Goal: Task Accomplishment & Management: Use online tool/utility

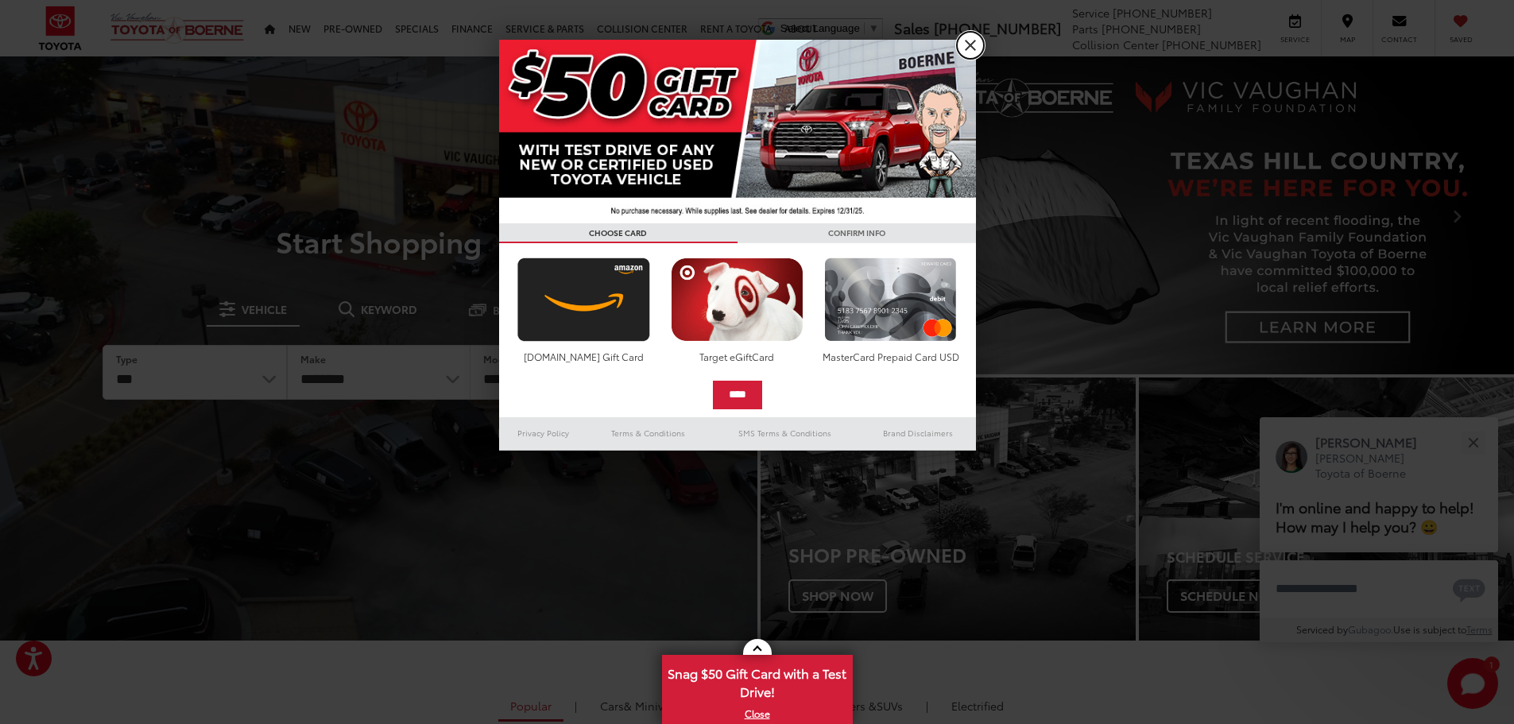
click at [970, 41] on link "X" at bounding box center [970, 45] width 27 height 27
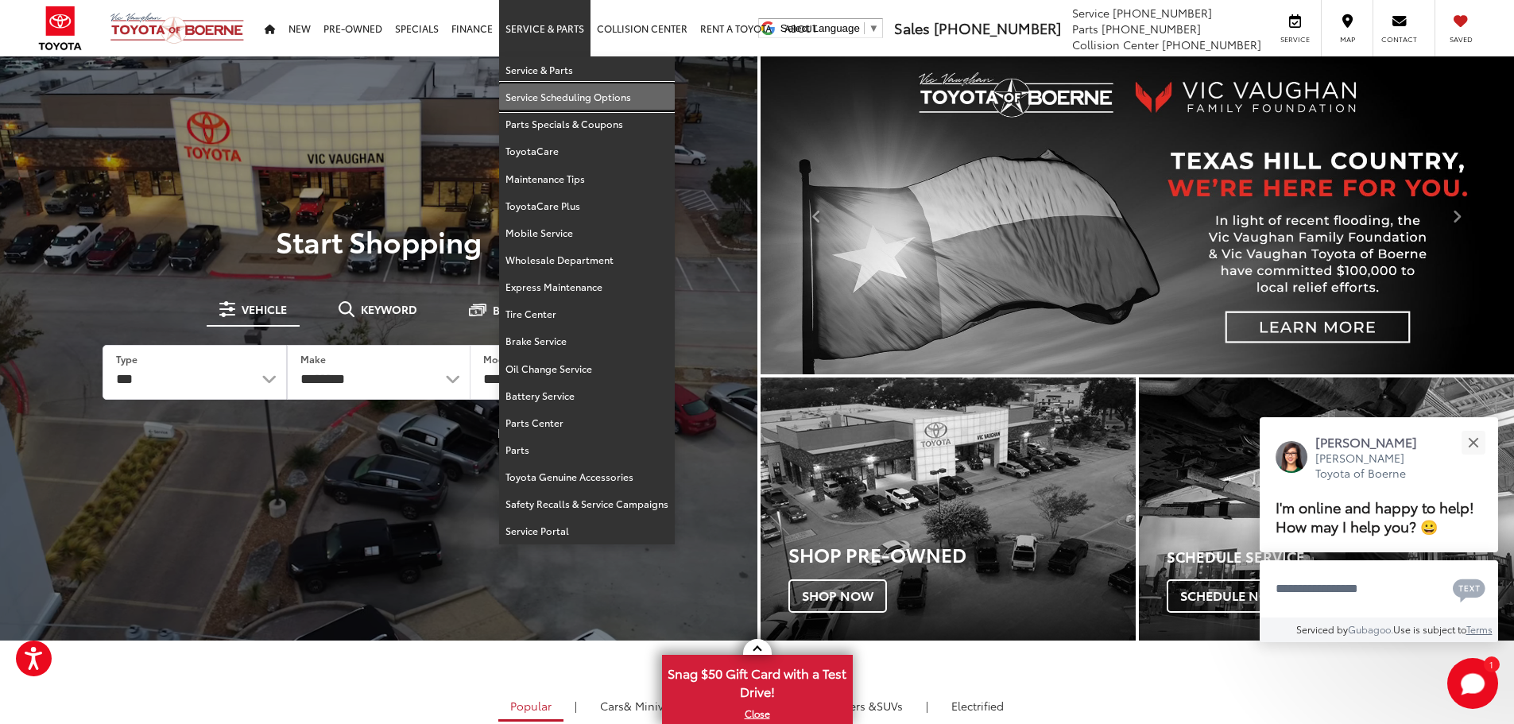
click at [567, 96] on link "Service Scheduling Options" at bounding box center [587, 96] width 176 height 27
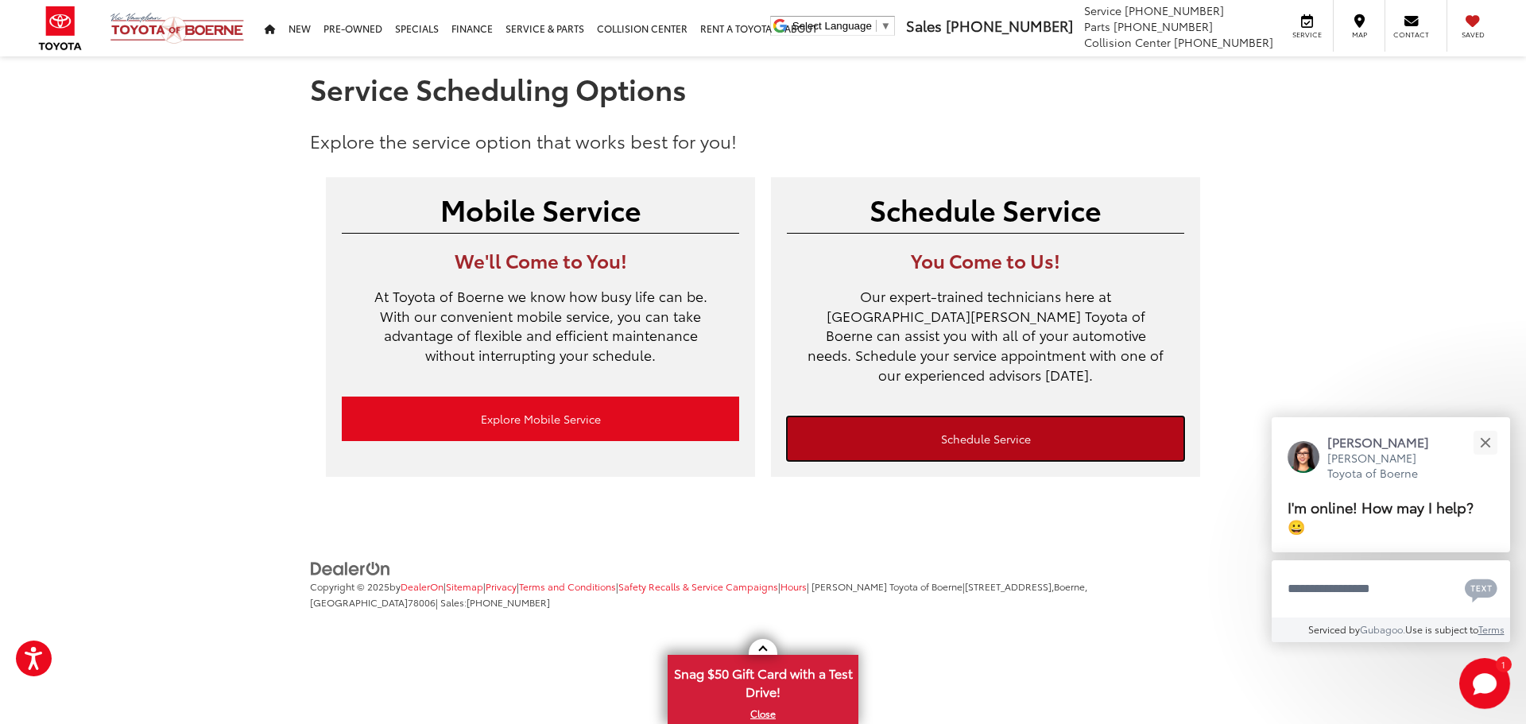
click at [966, 416] on link "Schedule Service" at bounding box center [985, 438] width 397 height 45
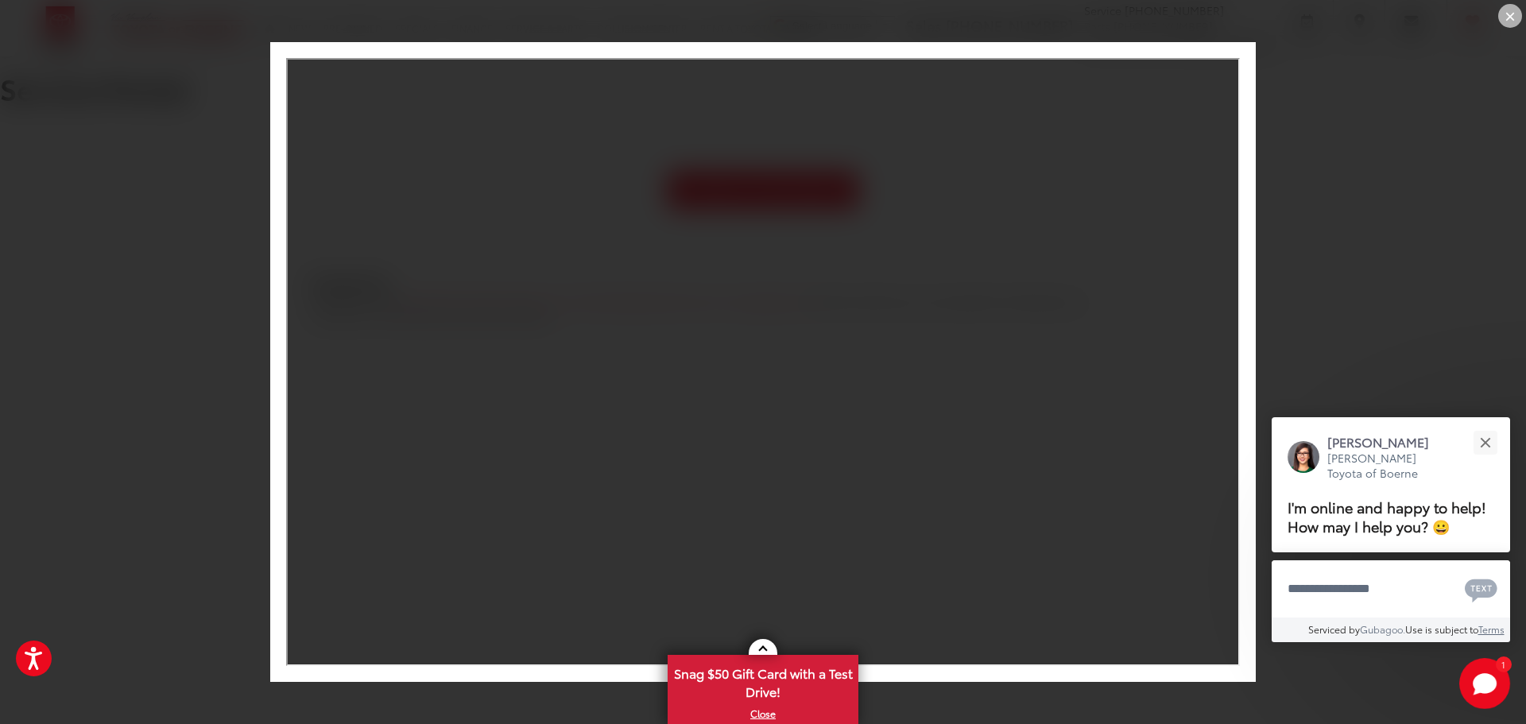
click at [1515, 18] on div "×" at bounding box center [1510, 16] width 24 height 24
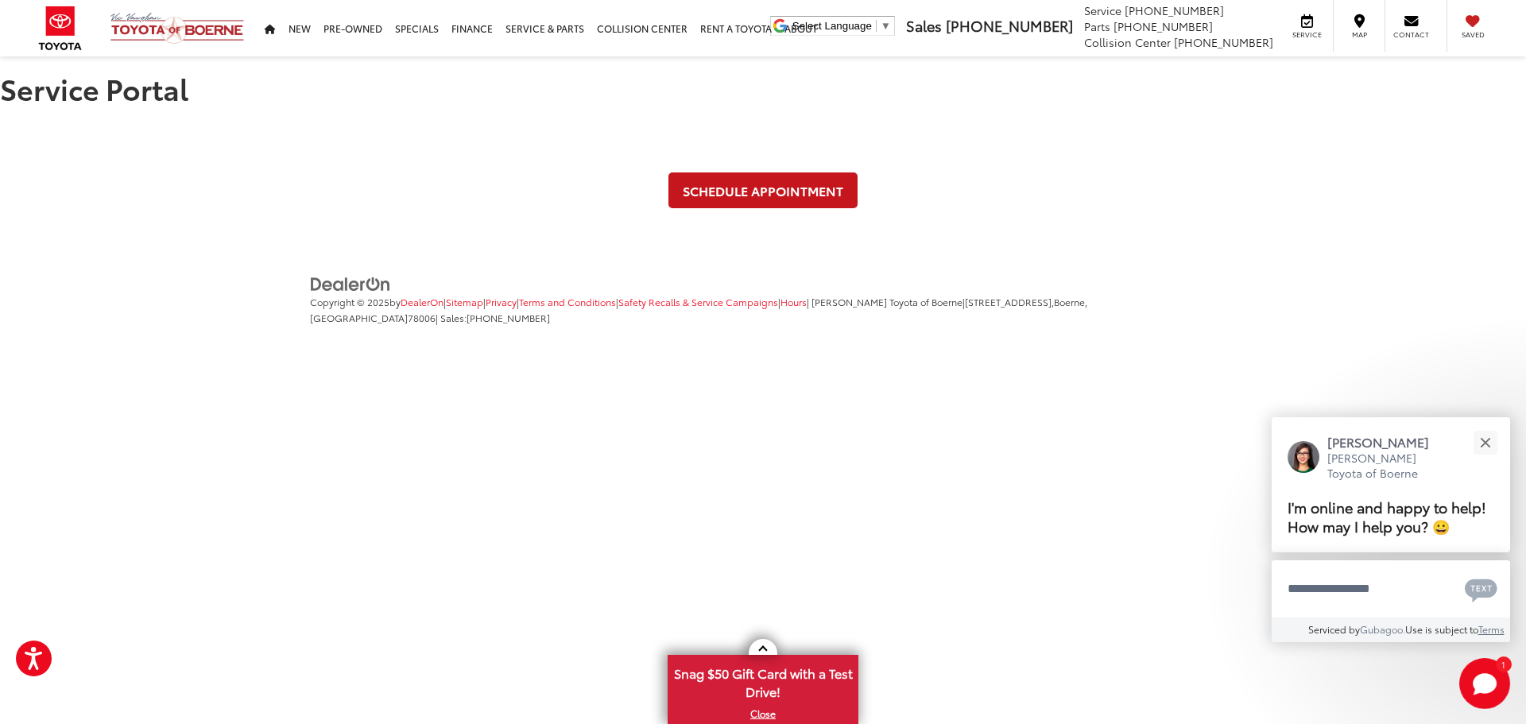
click at [769, 192] on link "Schedule Appointment" at bounding box center [762, 190] width 189 height 36
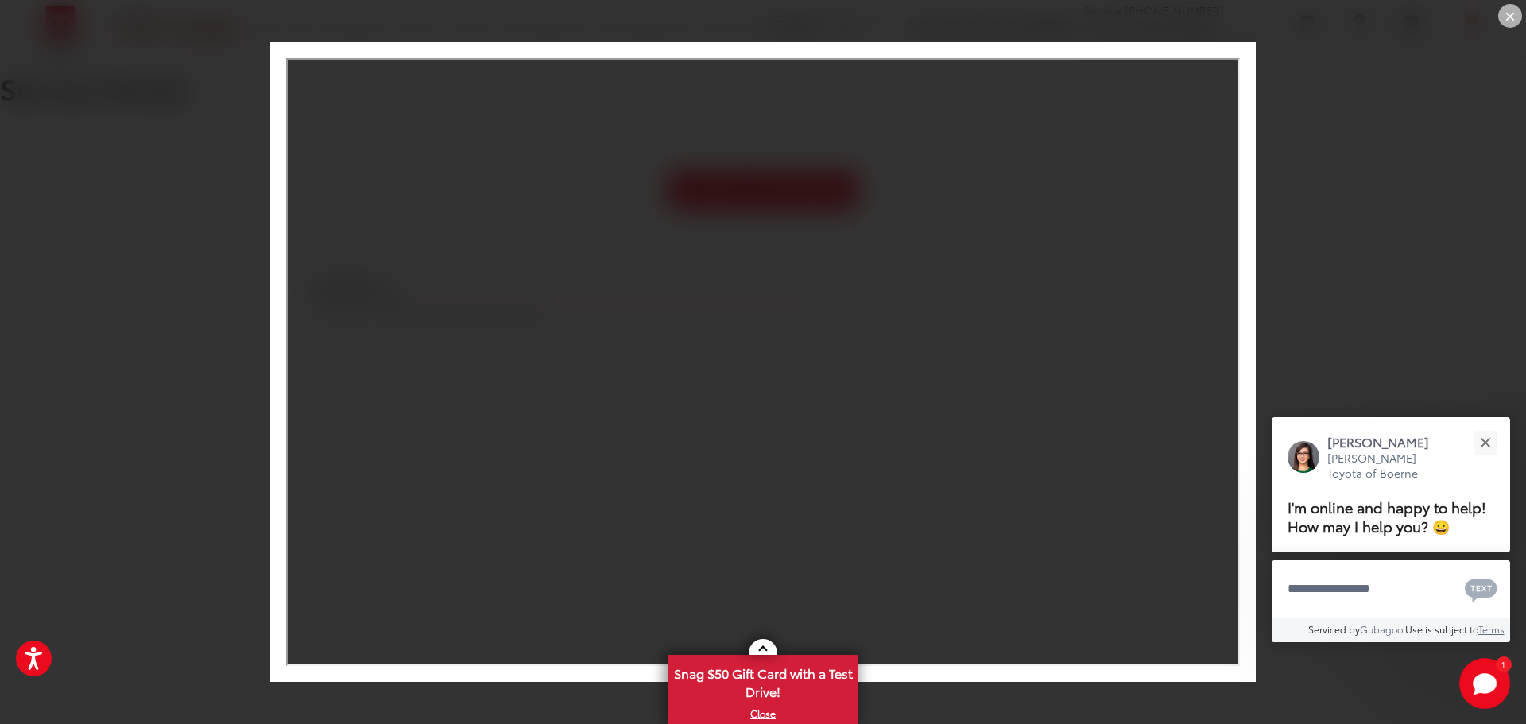
click at [1511, 14] on div "×" at bounding box center [1510, 16] width 24 height 24
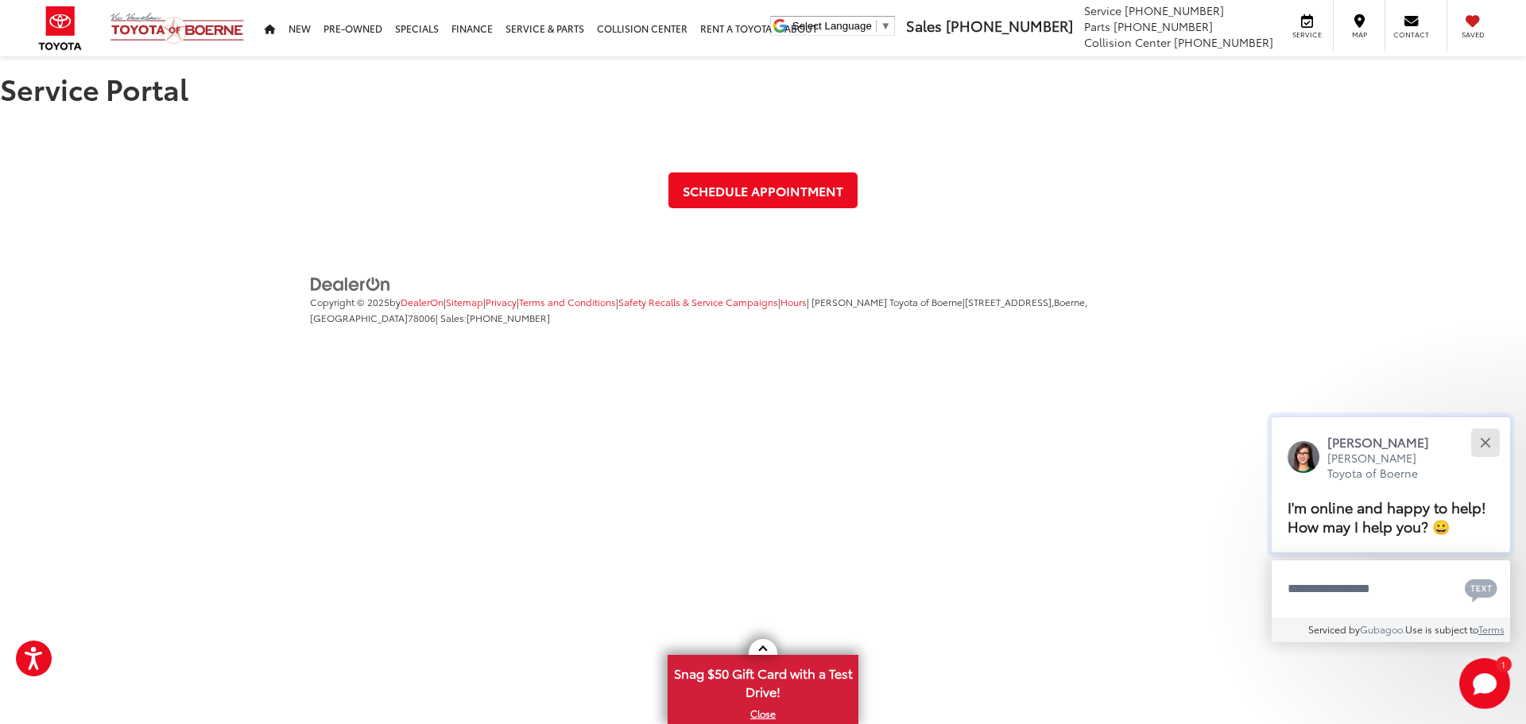
click at [1490, 434] on button "Close" at bounding box center [1485, 442] width 34 height 34
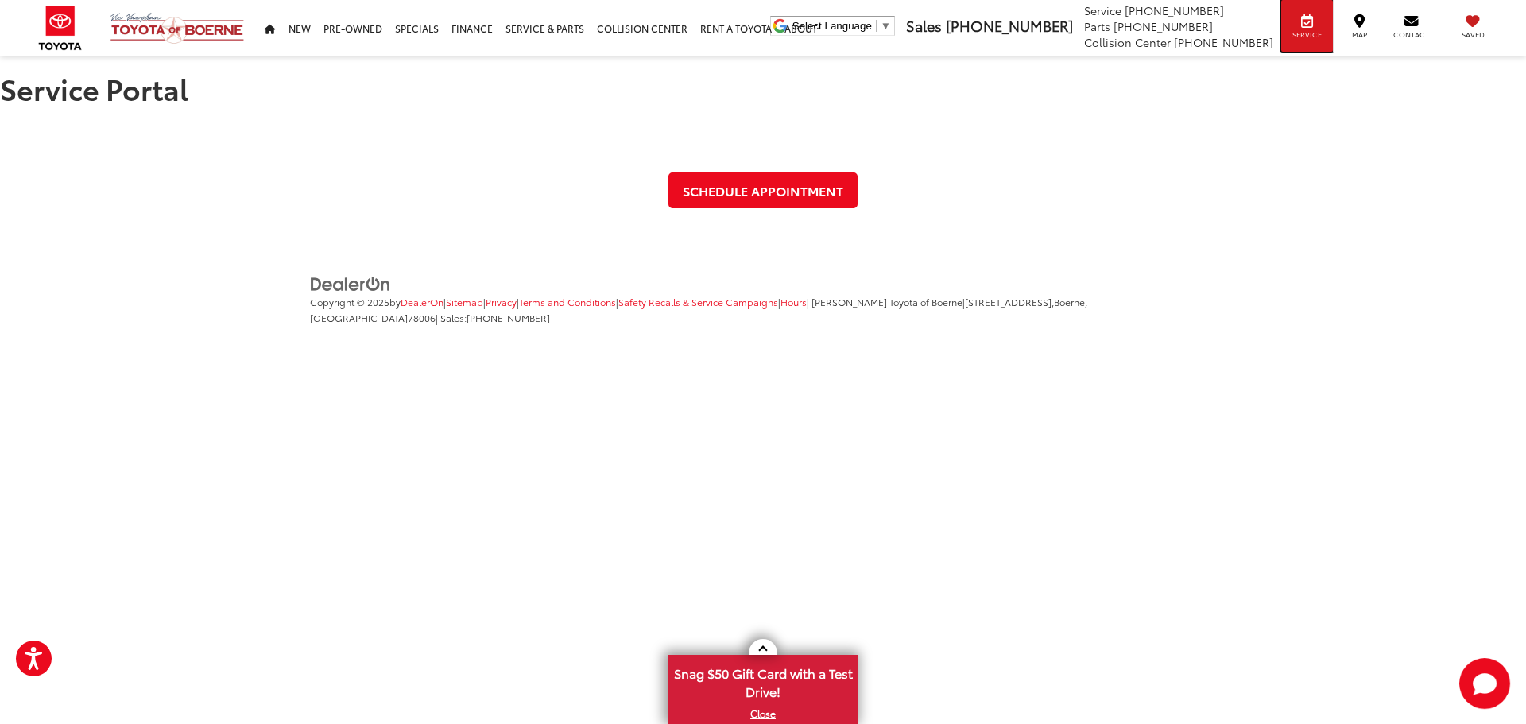
click at [1313, 29] on span "Service" at bounding box center [1307, 34] width 36 height 10
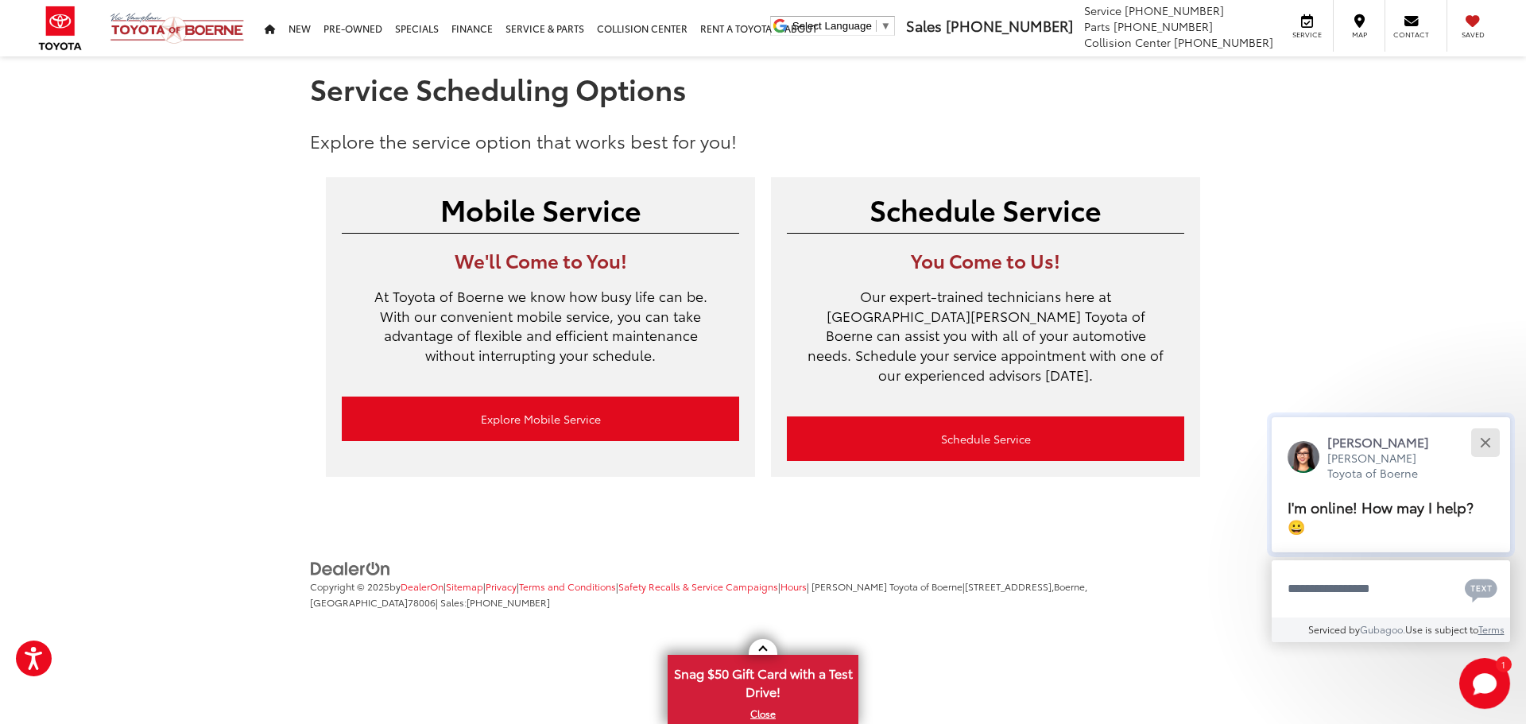
click at [1485, 440] on div "Close" at bounding box center [1485, 442] width 10 height 10
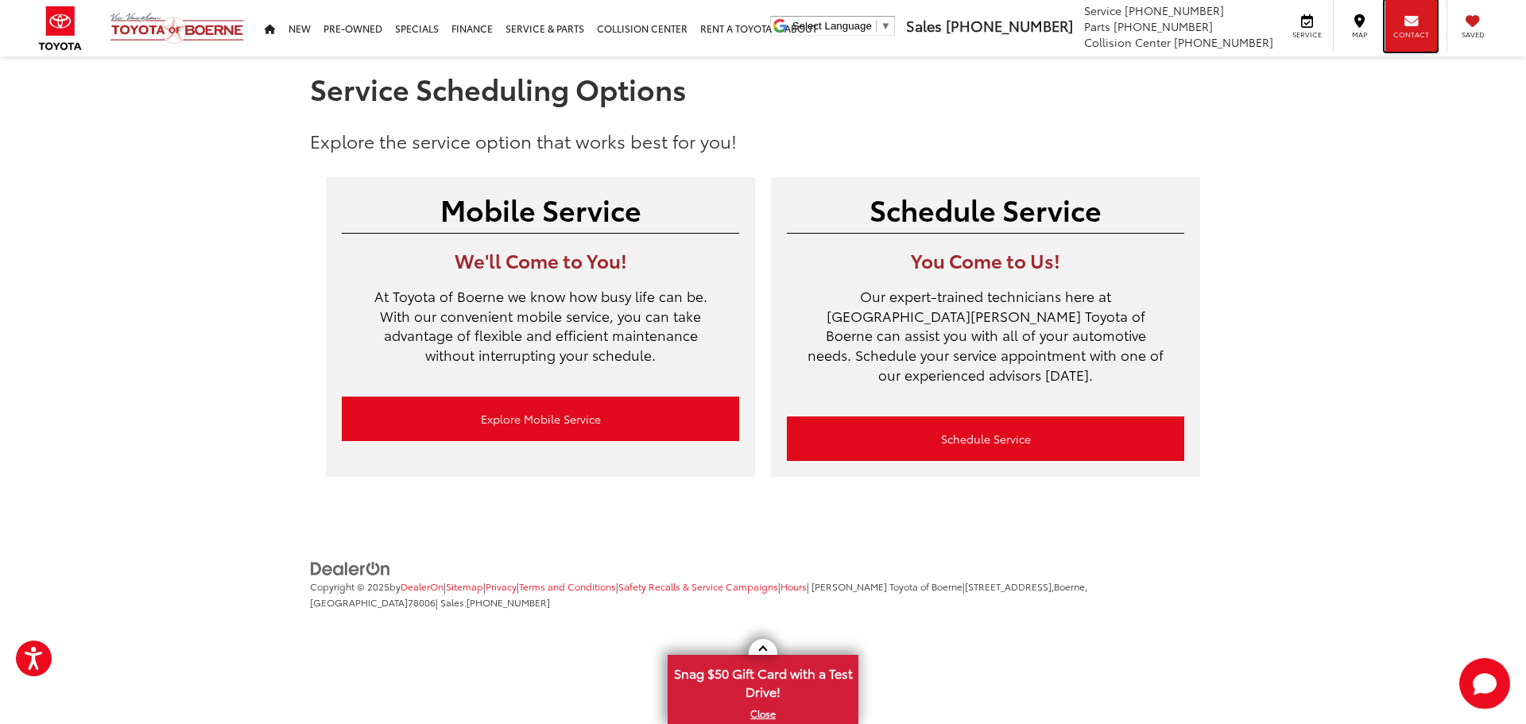
drag, startPoint x: 1416, startPoint y: 32, endPoint x: 1397, endPoint y: 32, distance: 19.1
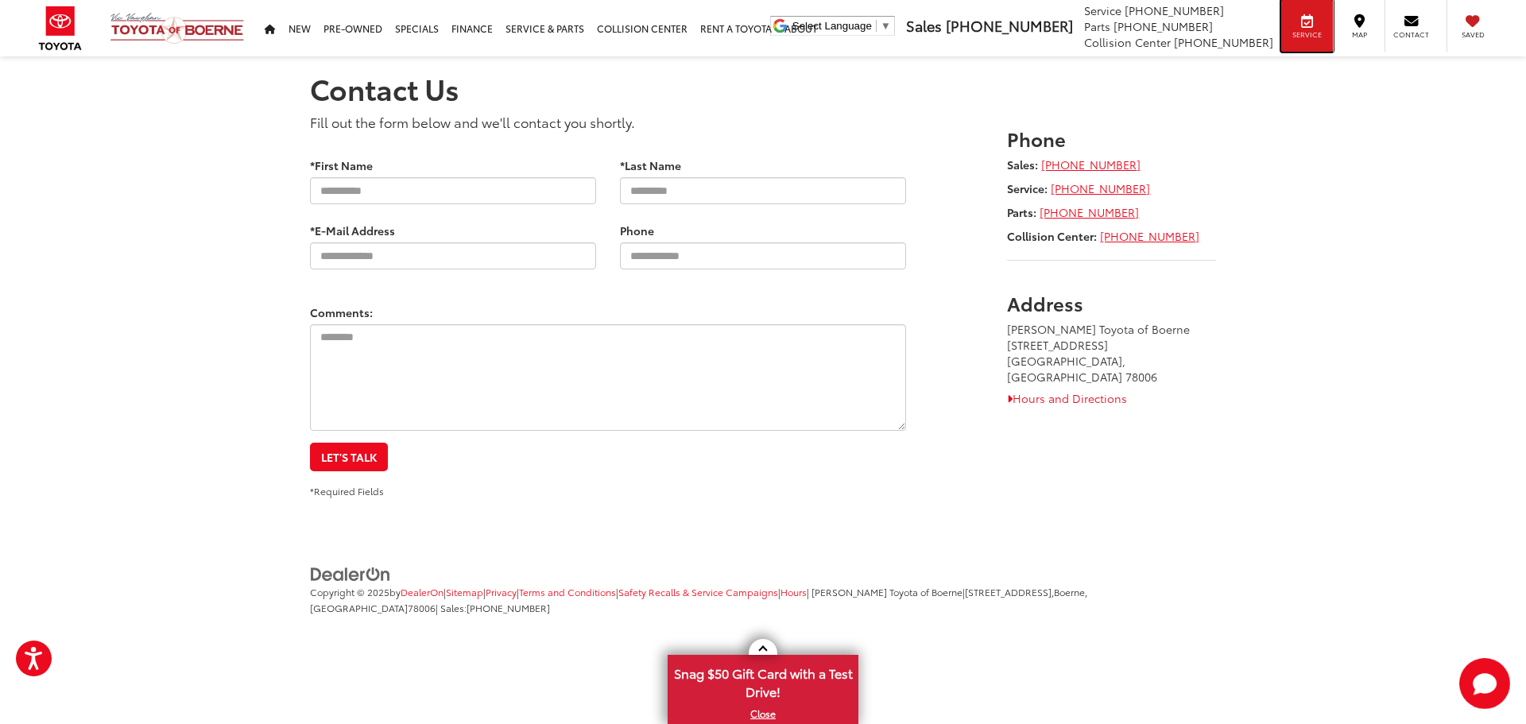
click at [1314, 30] on span "Service" at bounding box center [1307, 34] width 36 height 10
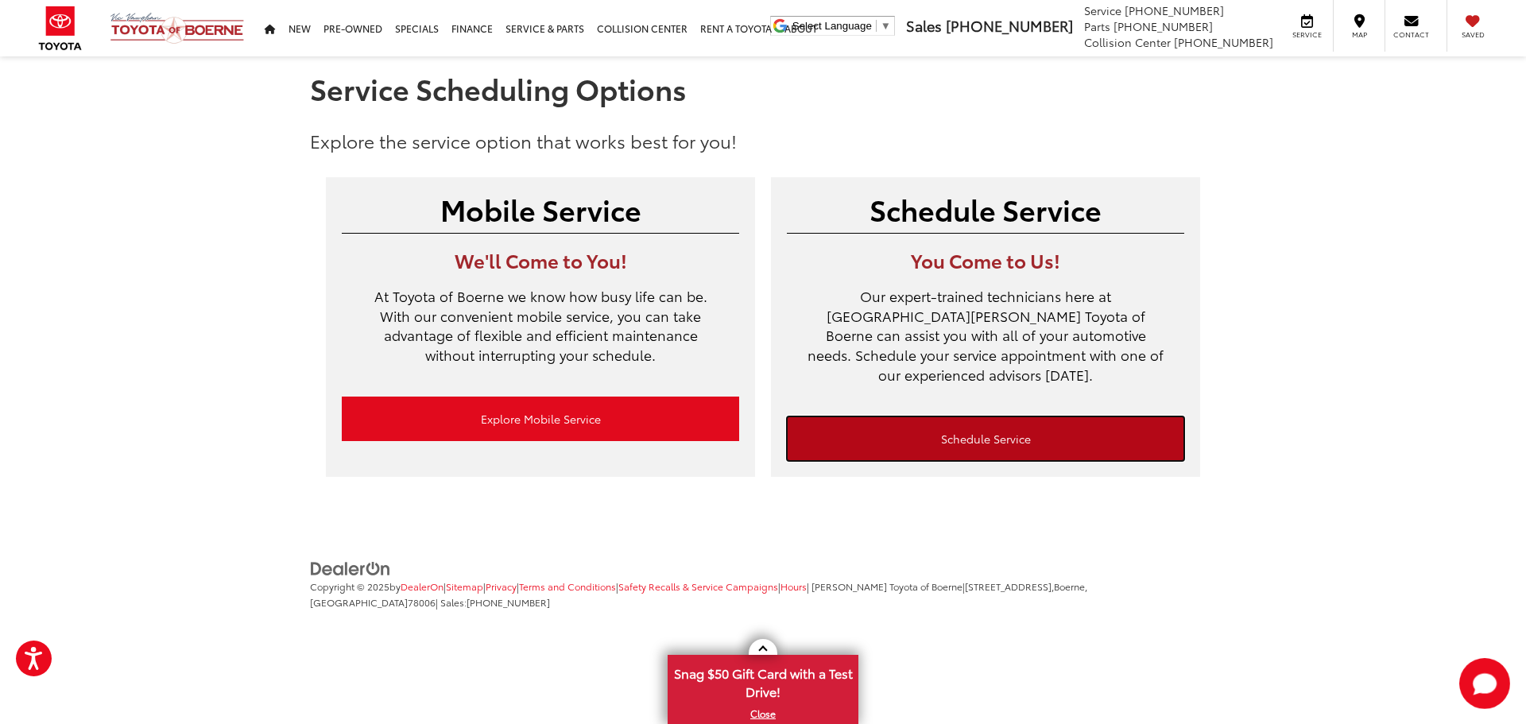
click at [1011, 416] on link "Schedule Service" at bounding box center [985, 438] width 397 height 45
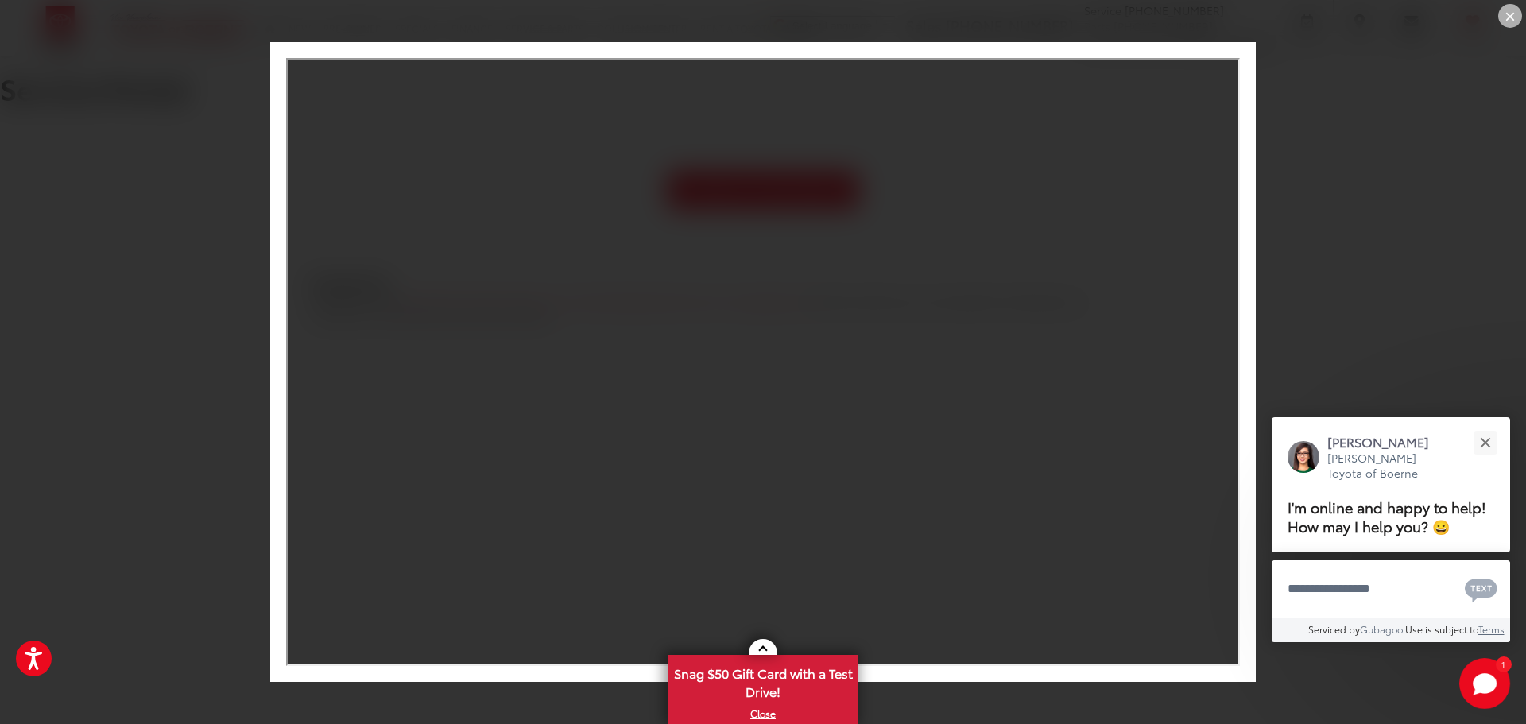
click at [1516, 13] on div "×" at bounding box center [1510, 16] width 24 height 24
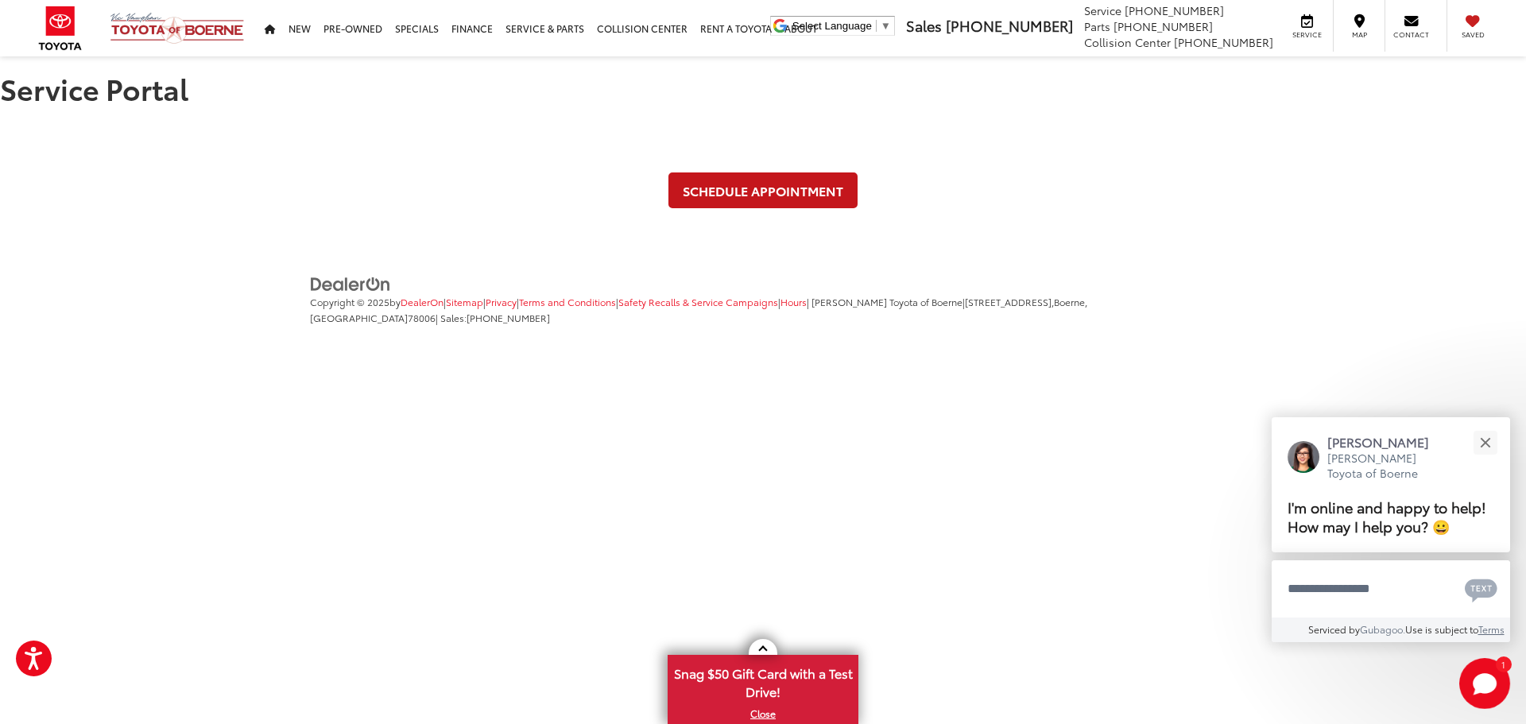
click at [765, 180] on link "Schedule Appointment" at bounding box center [762, 190] width 189 height 36
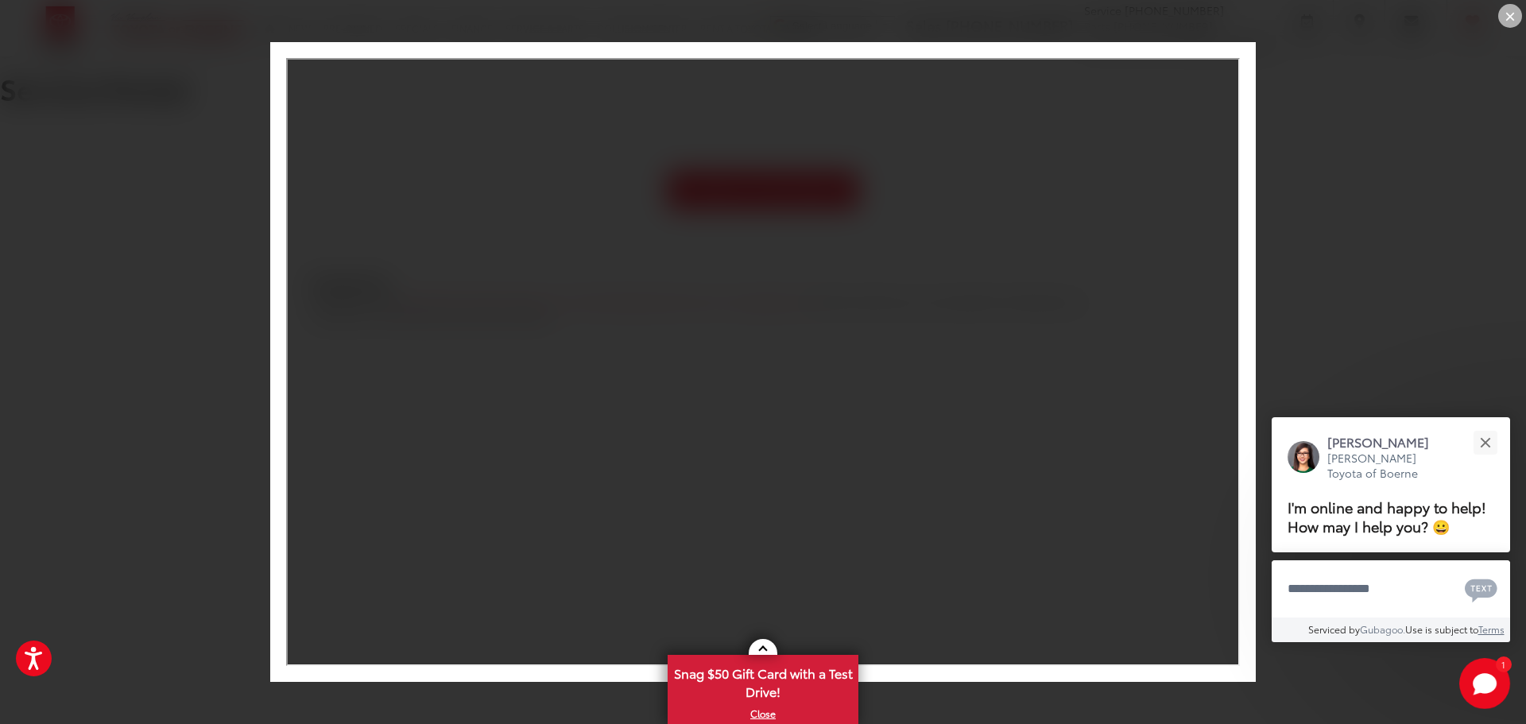
click at [1514, 21] on div "×" at bounding box center [1510, 16] width 24 height 24
